Goal: Book appointment/travel/reservation

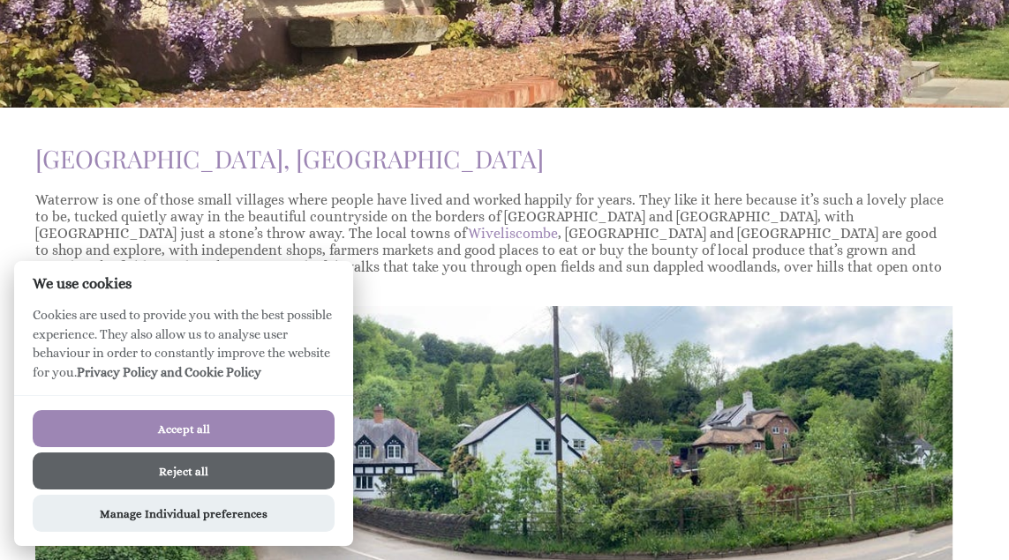
scroll to position [277, 0]
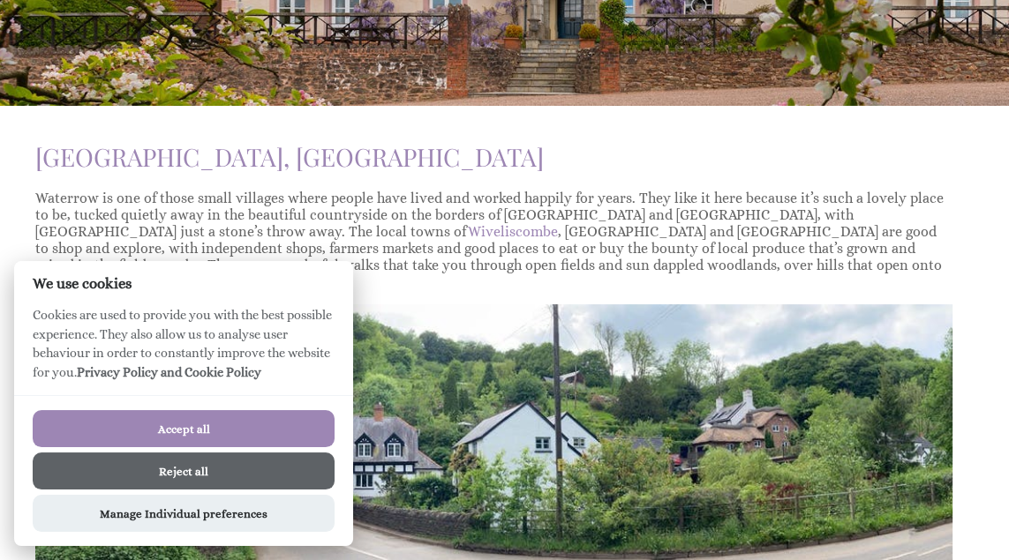
click at [174, 447] on button "Accept all" at bounding box center [184, 428] width 302 height 37
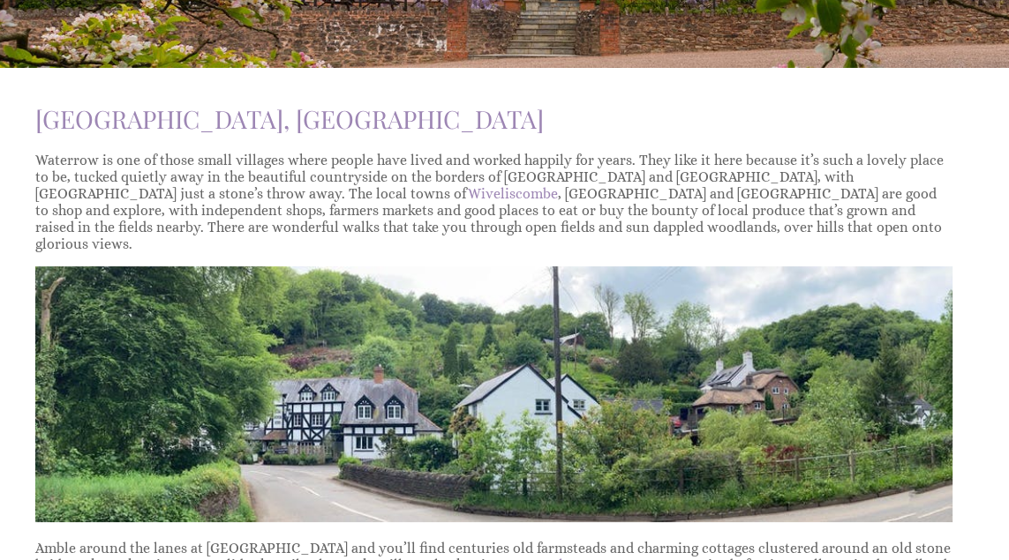
scroll to position [353, 0]
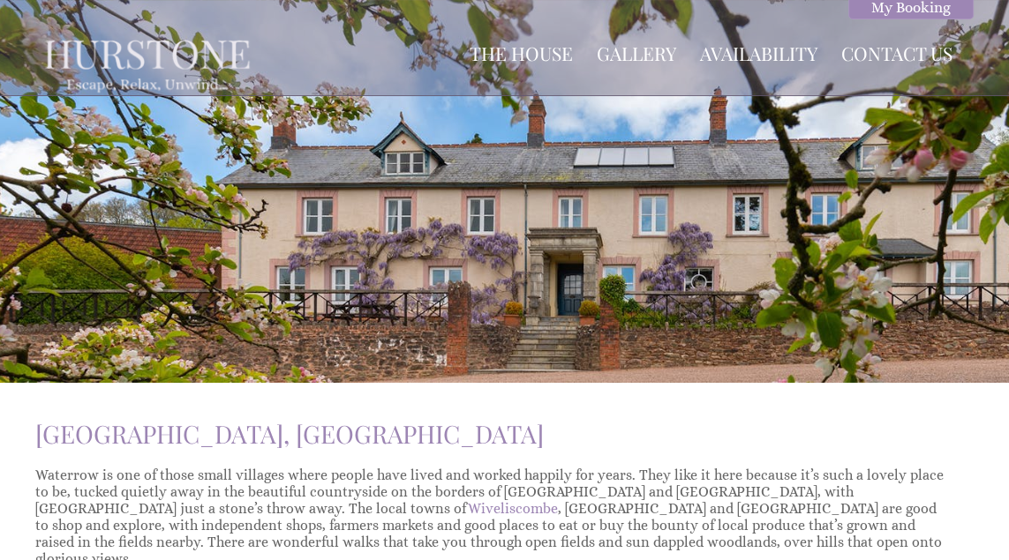
click at [528, 54] on link "The House" at bounding box center [521, 53] width 103 height 25
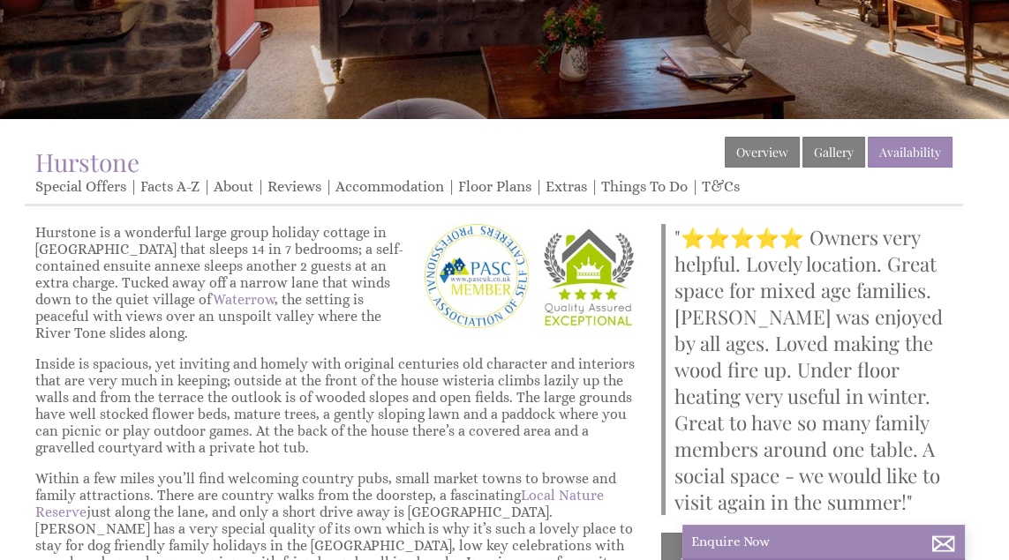
scroll to position [252, 0]
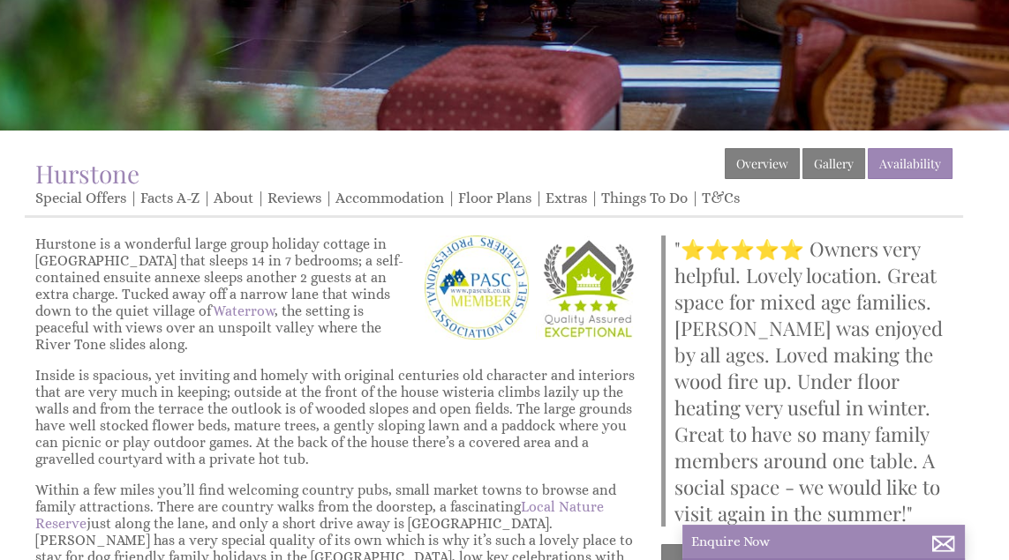
click at [831, 172] on link "Gallery" at bounding box center [833, 163] width 63 height 31
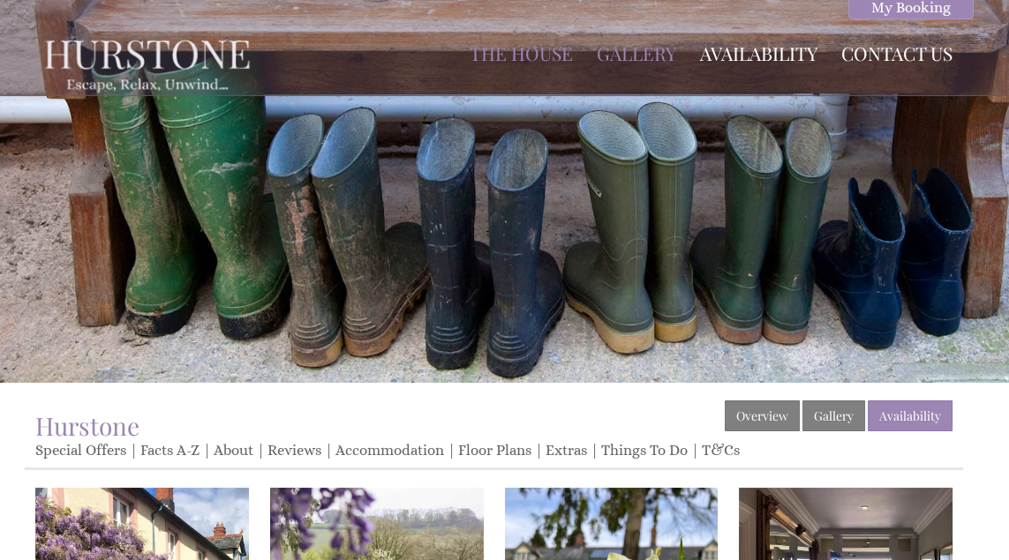
click at [780, 47] on link "Availability" at bounding box center [758, 53] width 117 height 25
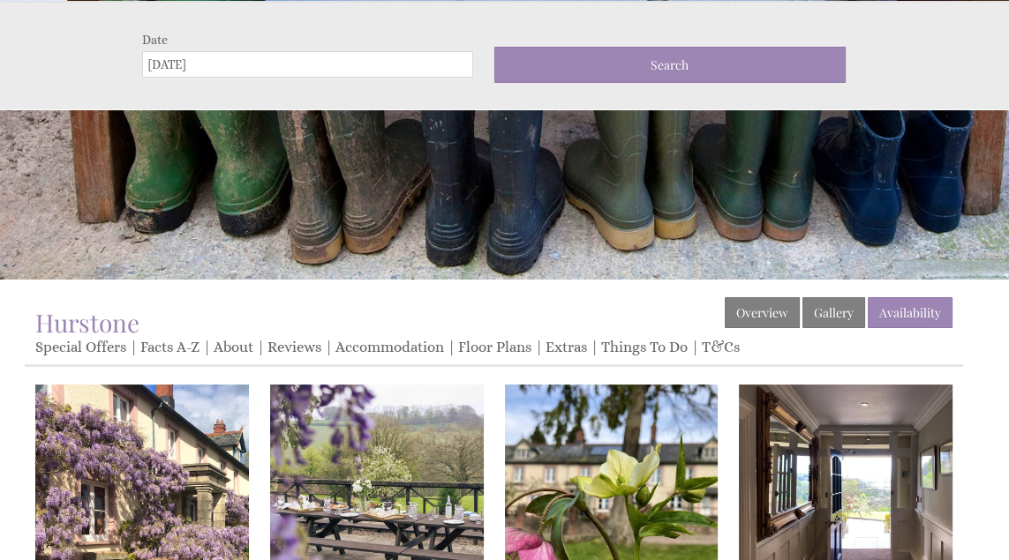
scroll to position [104, 0]
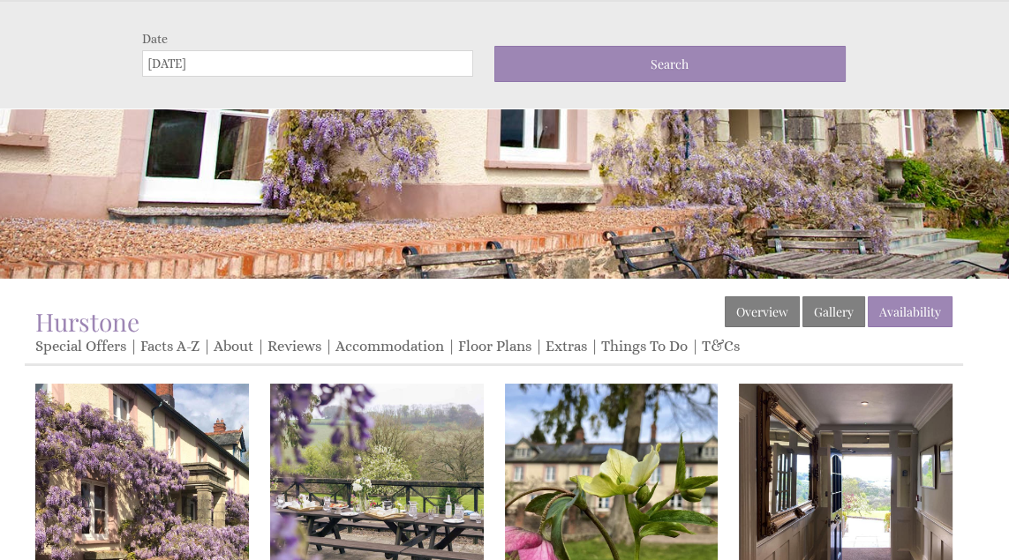
click at [268, 62] on input "[DATE]" at bounding box center [307, 63] width 331 height 26
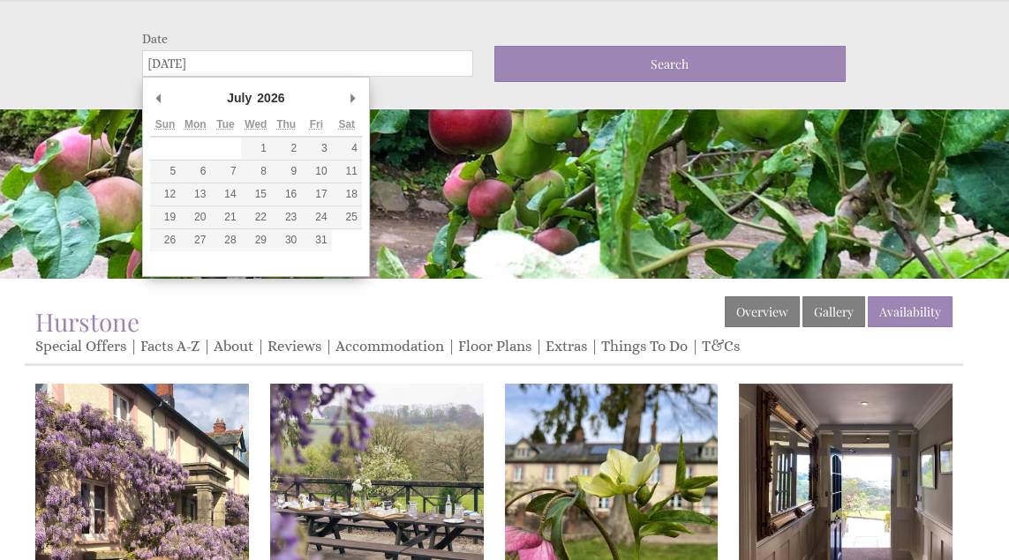
type input "13/07/2026"
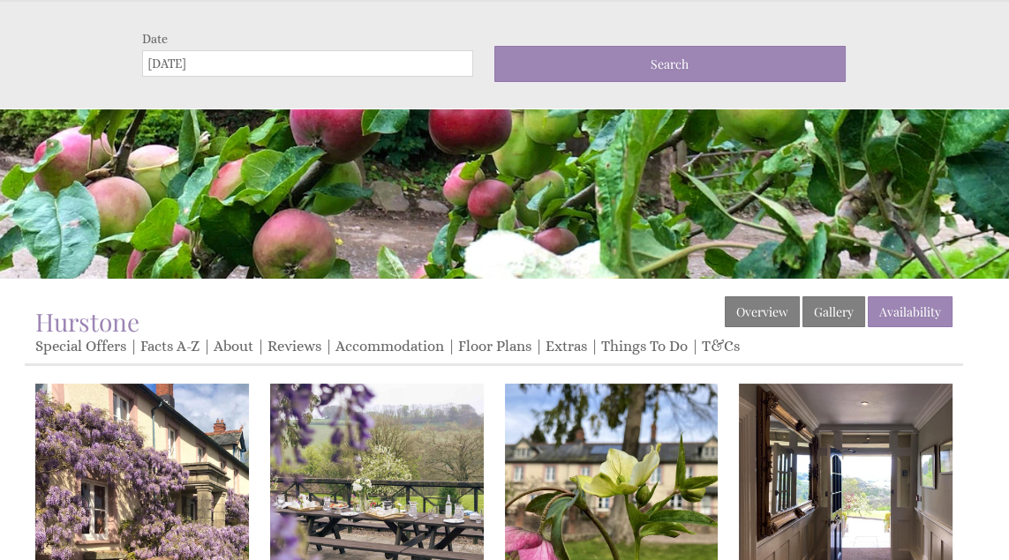
click at [675, 71] on span "Search" at bounding box center [670, 64] width 38 height 17
